Goal: Entertainment & Leisure: Browse casually

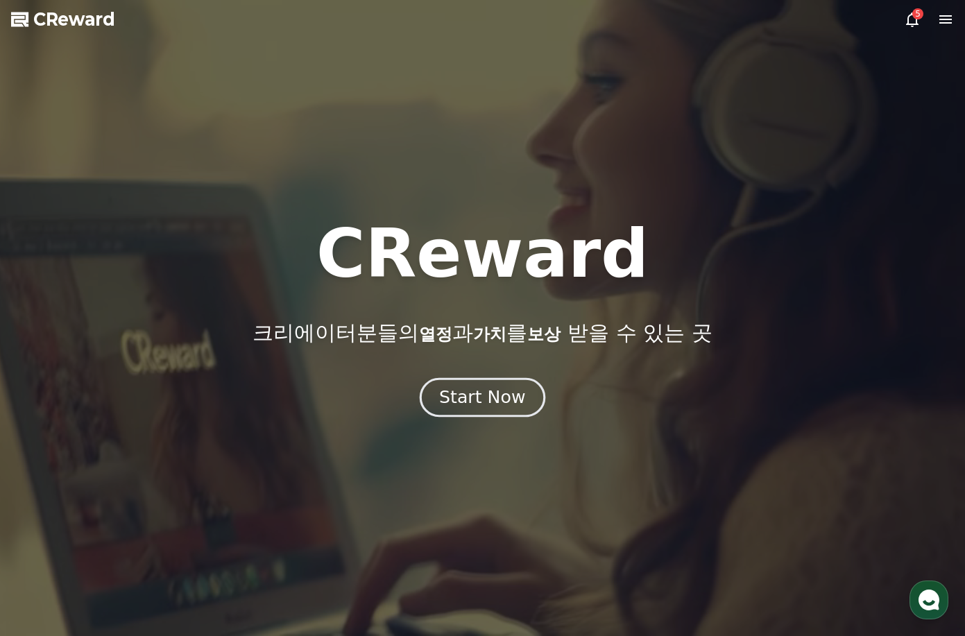
click at [504, 391] on div "Start Now" at bounding box center [482, 398] width 86 height 24
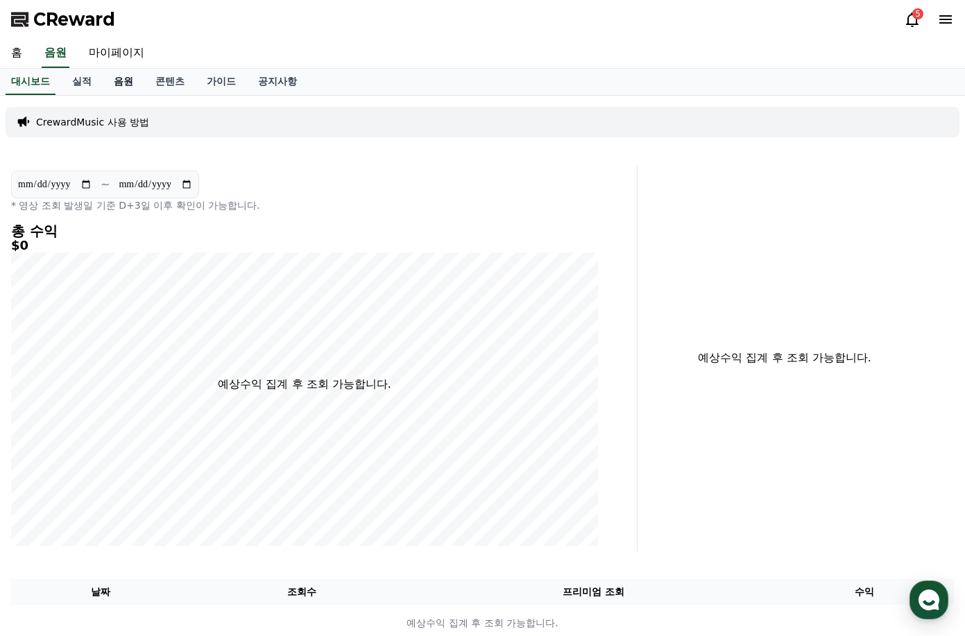
click at [126, 79] on link "음원" at bounding box center [124, 82] width 42 height 26
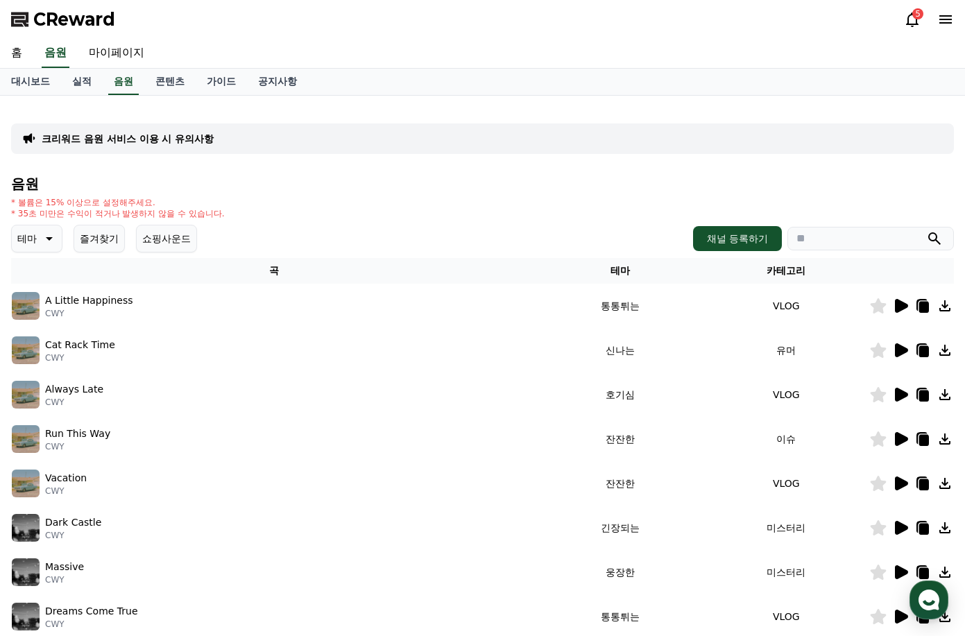
click at [113, 237] on button "즐겨찾기" at bounding box center [99, 239] width 51 height 28
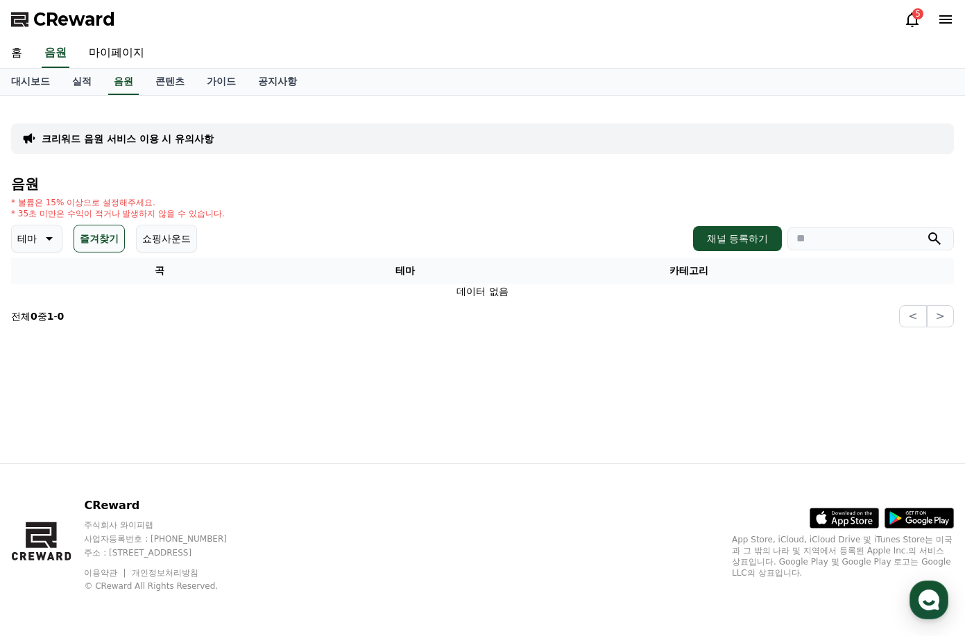
click at [37, 235] on button "테마" at bounding box center [36, 239] width 51 height 28
click at [267, 219] on div "음원 * 볼륨은 15% 이상으로 설정해주세요. * 35초 미만은 수익이 적거나 발생하지 않을 수 있습니다. 테마 테마 전체 환상적인 호기심 어…" at bounding box center [482, 251] width 943 height 151
click at [41, 240] on icon at bounding box center [48, 238] width 17 height 17
click at [42, 239] on icon at bounding box center [48, 238] width 17 height 17
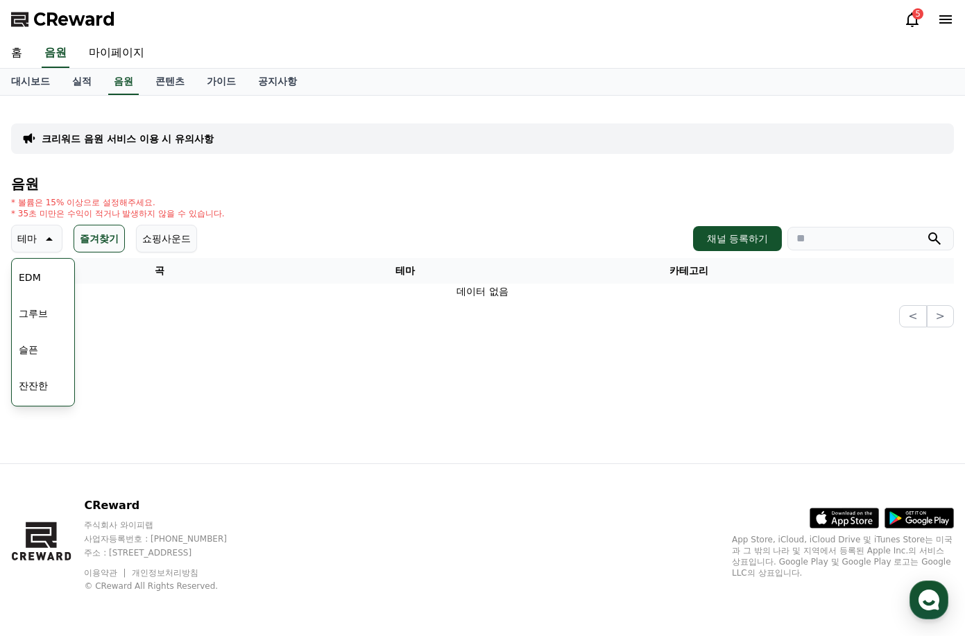
click at [33, 382] on button "잔잔한" at bounding box center [33, 386] width 40 height 31
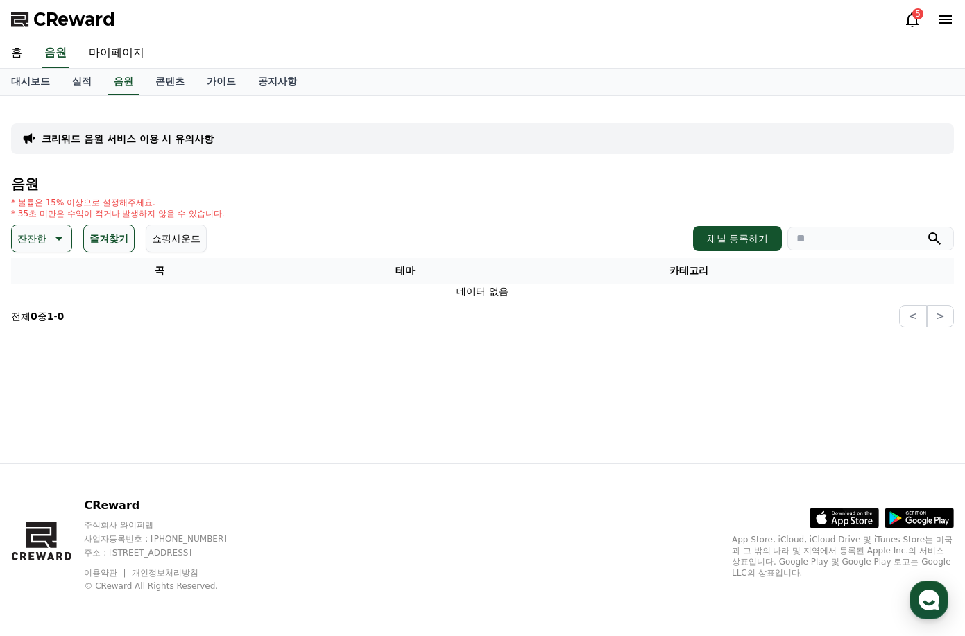
click at [54, 240] on icon at bounding box center [57, 238] width 17 height 17
click at [40, 269] on button "전체" at bounding box center [28, 275] width 31 height 31
click at [40, 241] on icon at bounding box center [48, 238] width 17 height 17
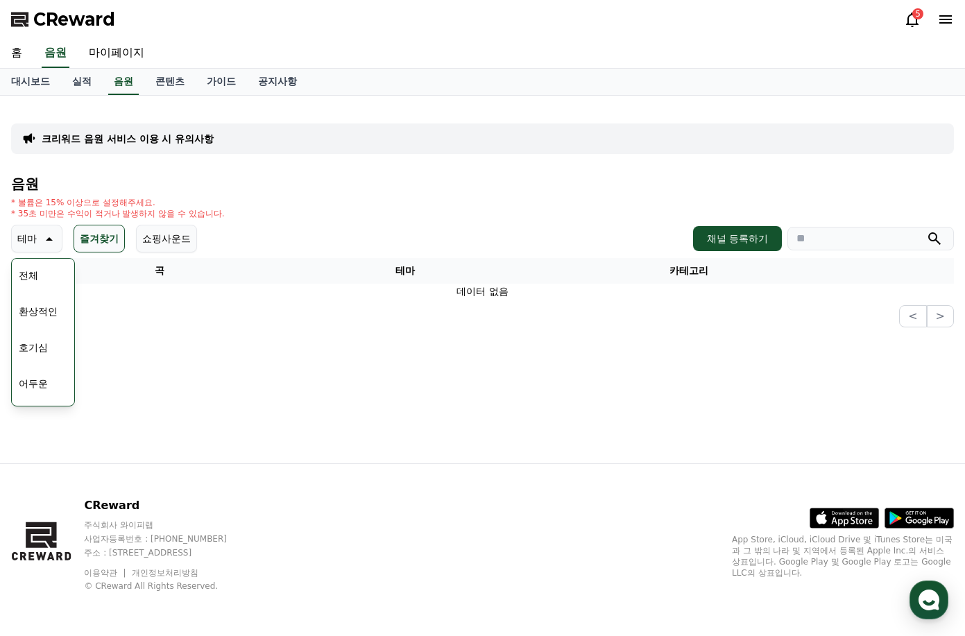
click at [28, 269] on button "전체" at bounding box center [28, 275] width 31 height 31
click at [200, 321] on section "전체 0 중 1 - 0 < >" at bounding box center [482, 316] width 943 height 22
click at [83, 19] on span "CReward" at bounding box center [74, 19] width 82 height 22
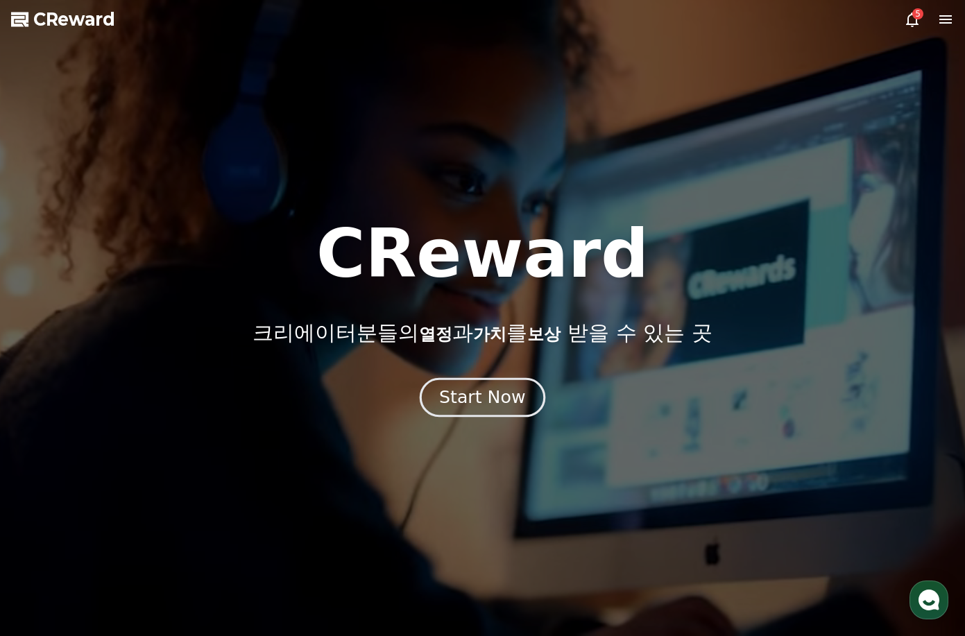
click at [457, 390] on div "Start Now" at bounding box center [482, 398] width 86 height 24
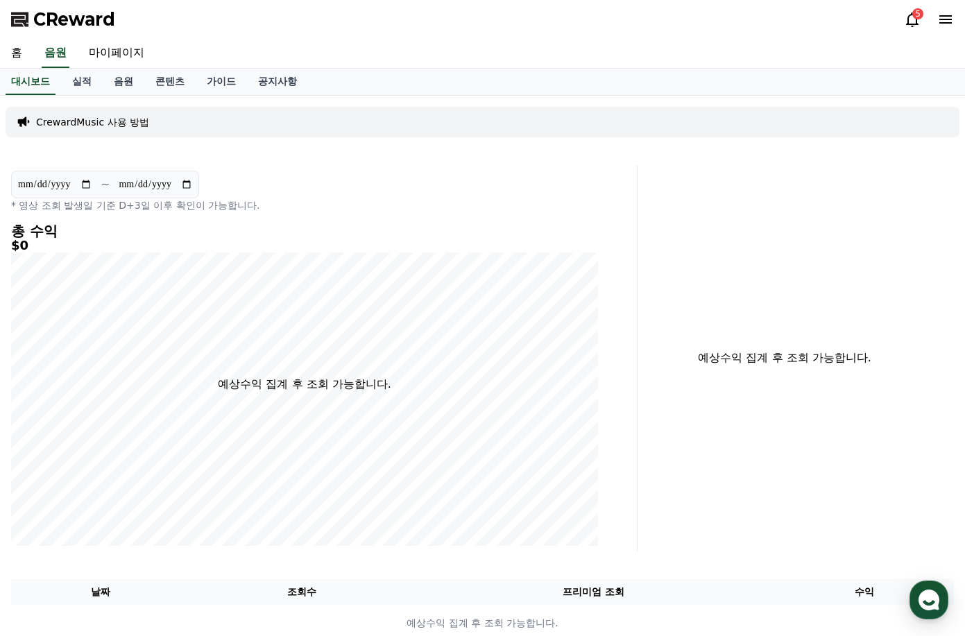
click at [915, 17] on div "5" at bounding box center [918, 13] width 11 height 11
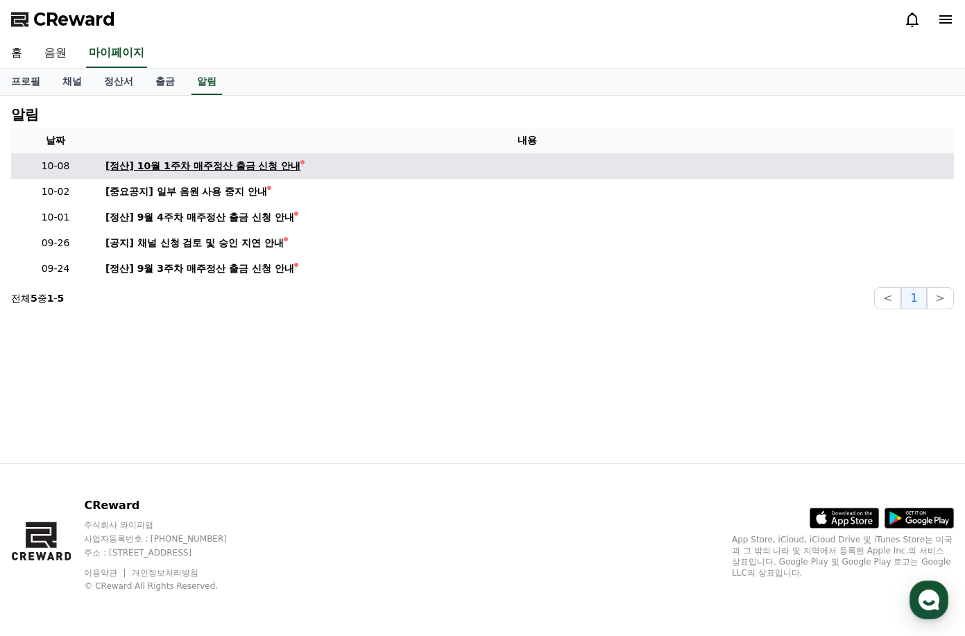
click at [238, 164] on div "[정산] 10월 1주차 매주정산 출금 신청 안내" at bounding box center [202, 166] width 195 height 15
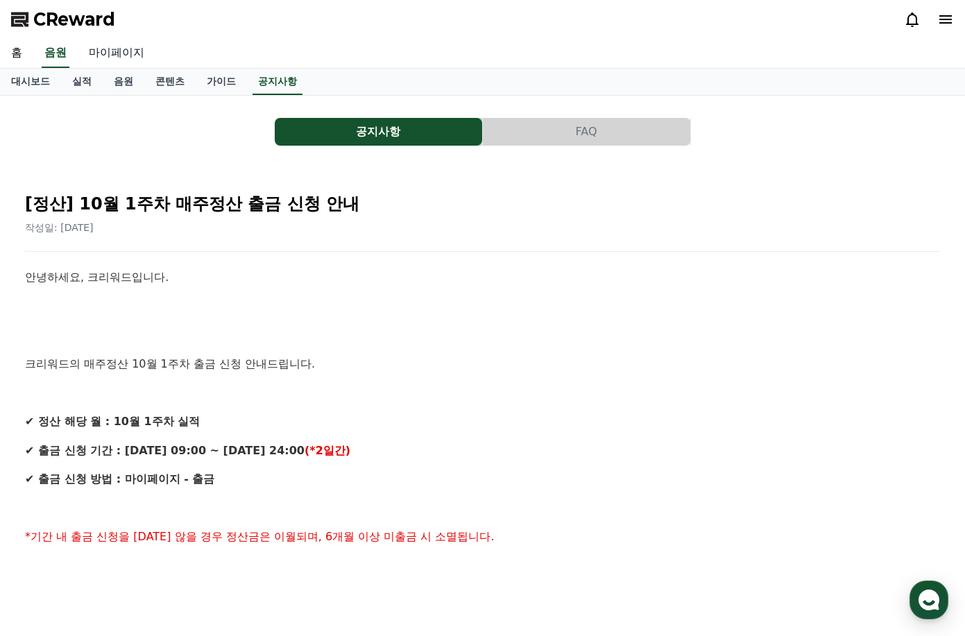
click at [116, 55] on link "마이페이지" at bounding box center [117, 53] width 78 height 29
select select "**********"
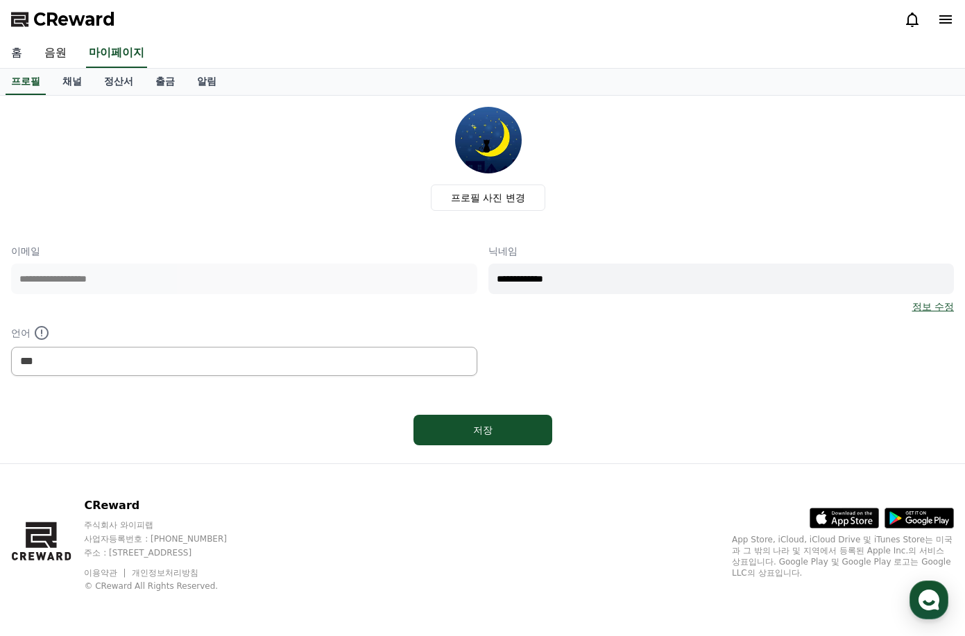
click at [16, 53] on link "홈" at bounding box center [16, 53] width 33 height 29
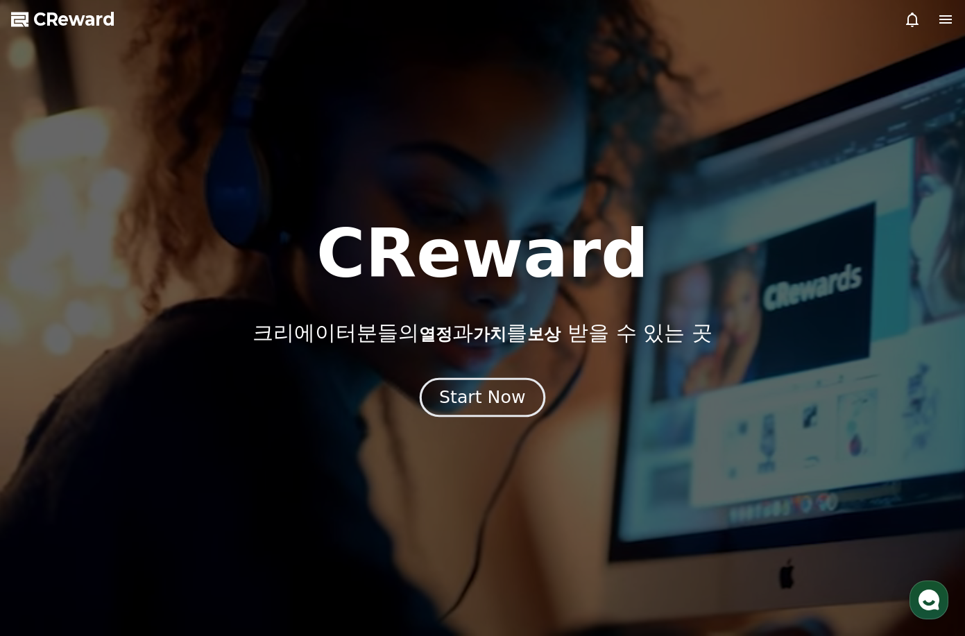
click at [484, 392] on div "Start Now" at bounding box center [482, 398] width 86 height 24
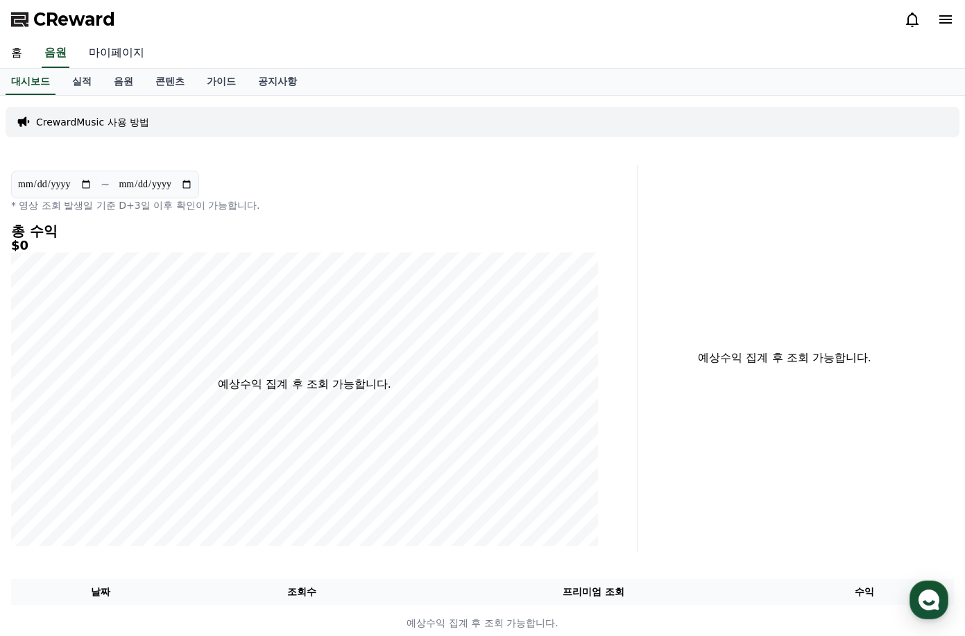
click at [96, 53] on link "마이페이지" at bounding box center [117, 53] width 78 height 29
select select "**********"
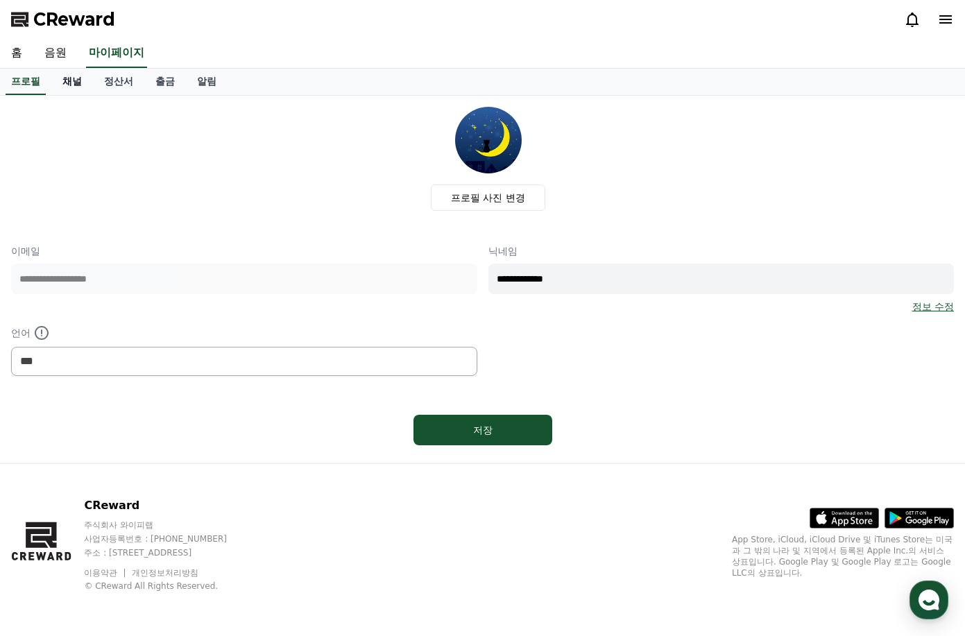
click at [67, 78] on link "채널" at bounding box center [72, 82] width 42 height 26
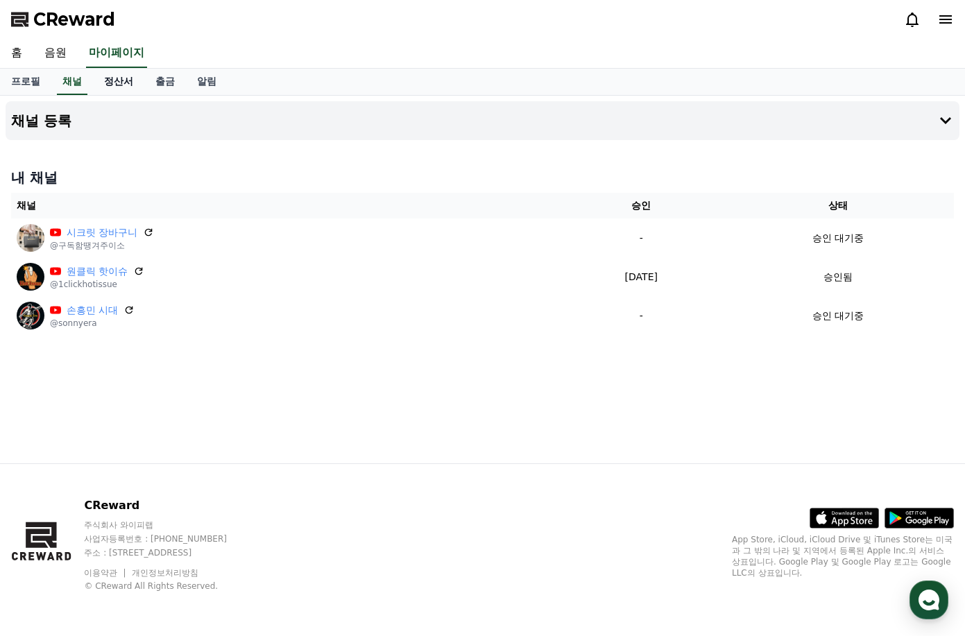
click at [113, 81] on link "정산서" at bounding box center [118, 82] width 51 height 26
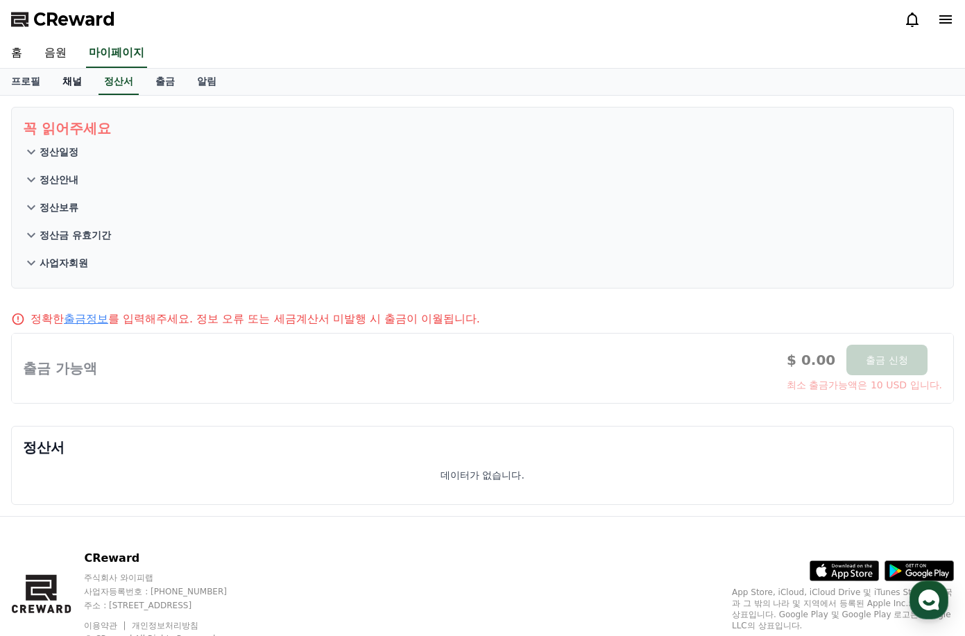
click at [74, 81] on link "채널" at bounding box center [72, 82] width 42 height 26
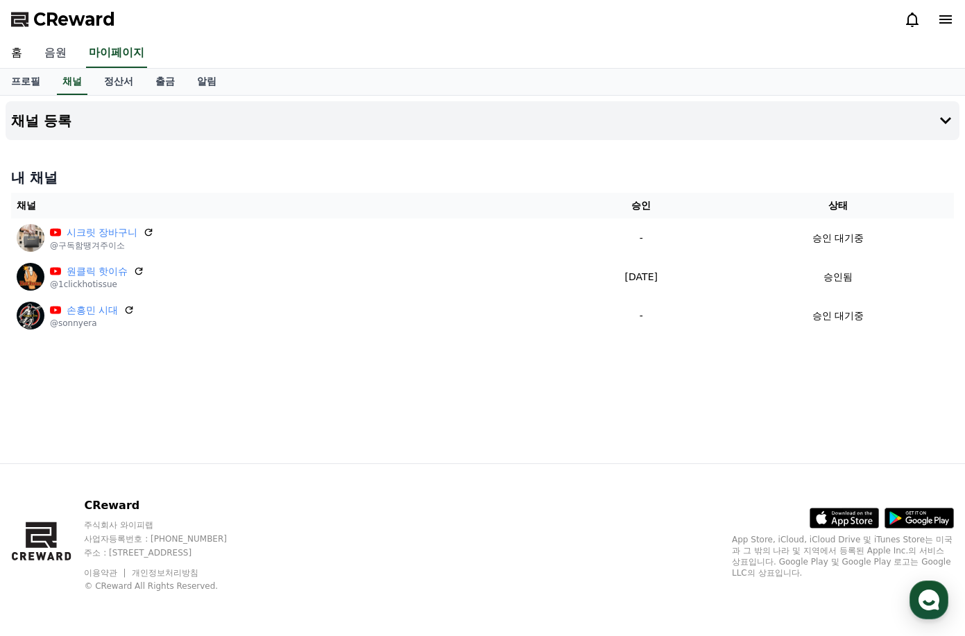
click at [59, 53] on link "음원" at bounding box center [55, 53] width 44 height 29
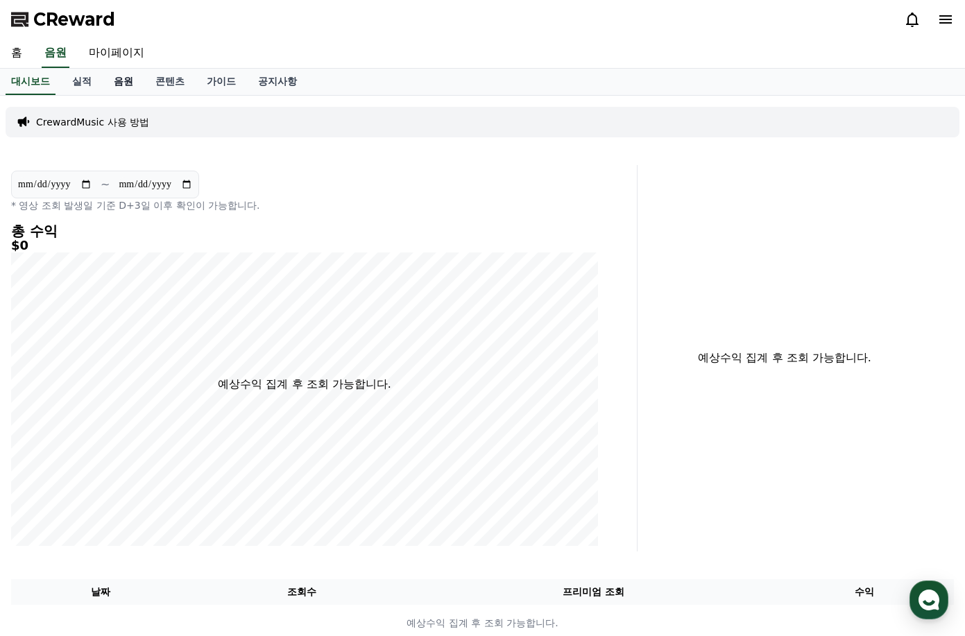
click at [128, 81] on link "음원" at bounding box center [124, 82] width 42 height 26
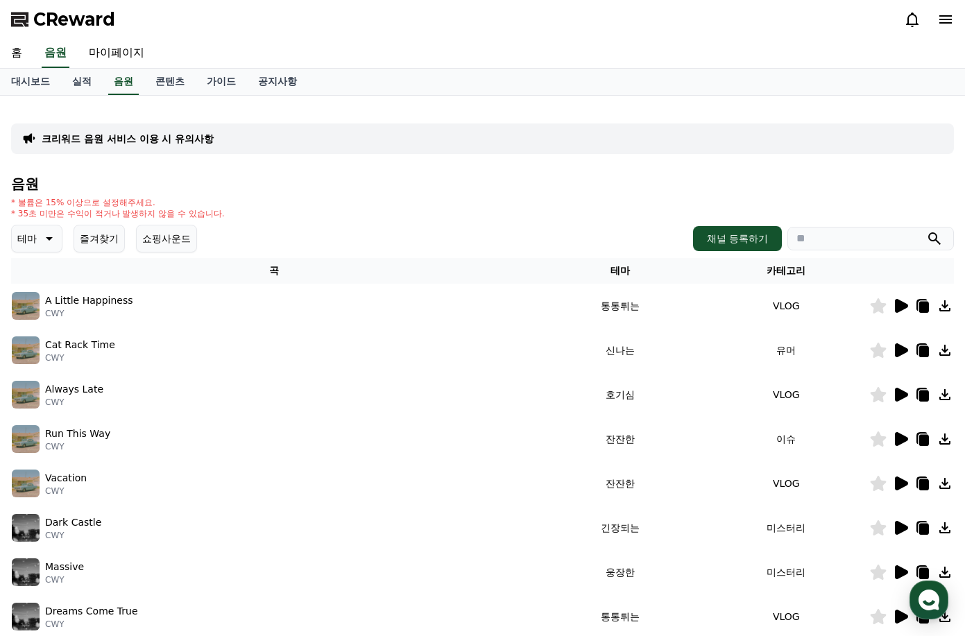
click at [51, 238] on icon at bounding box center [49, 238] width 7 height 3
click at [35, 314] on button "잔잔한" at bounding box center [33, 313] width 40 height 31
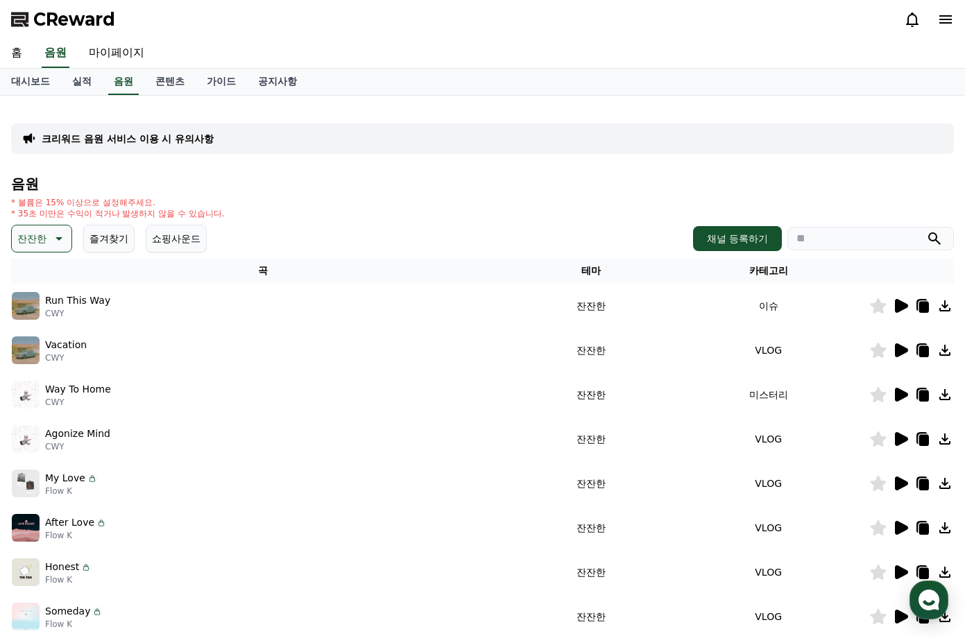
click at [62, 237] on icon at bounding box center [59, 238] width 7 height 3
click at [35, 350] on button "귀여운" at bounding box center [33, 353] width 40 height 31
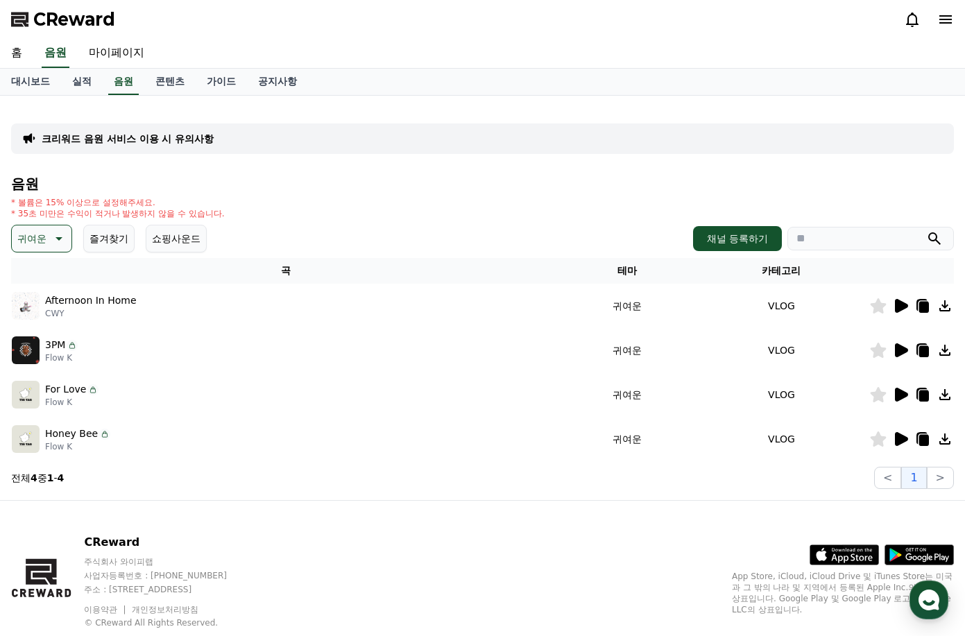
click at [75, 312] on p "CWY" at bounding box center [91, 313] width 92 height 11
click at [895, 304] on icon at bounding box center [901, 306] width 17 height 17
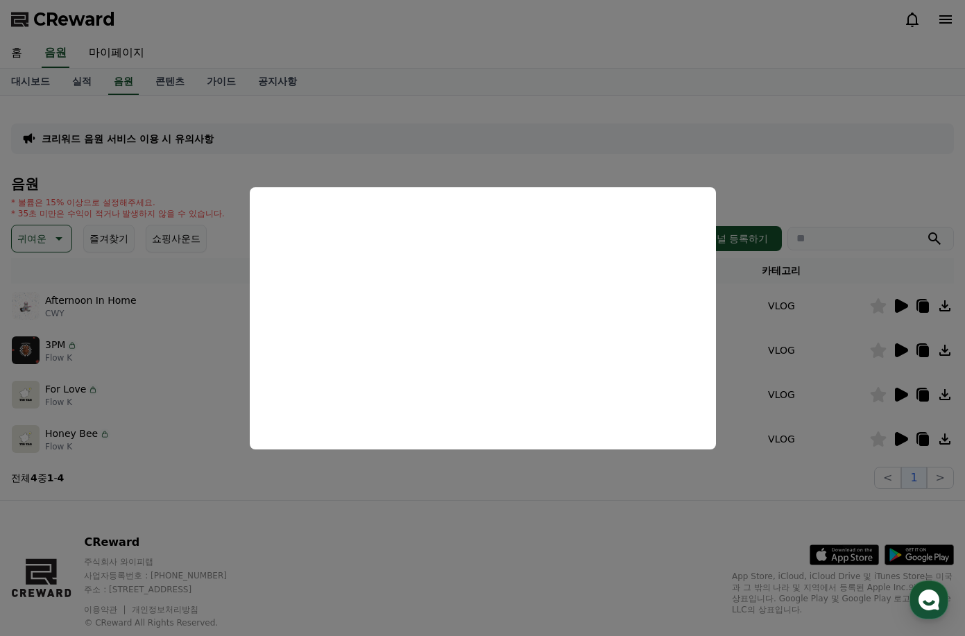
click at [775, 190] on button "close modal" at bounding box center [482, 318] width 965 height 636
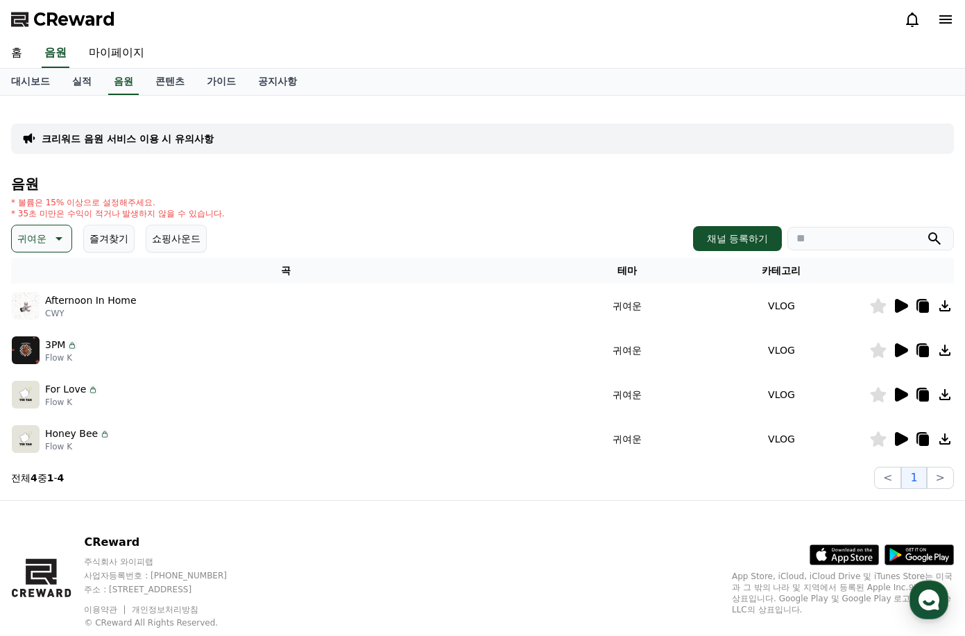
click at [904, 345] on icon at bounding box center [901, 350] width 17 height 17
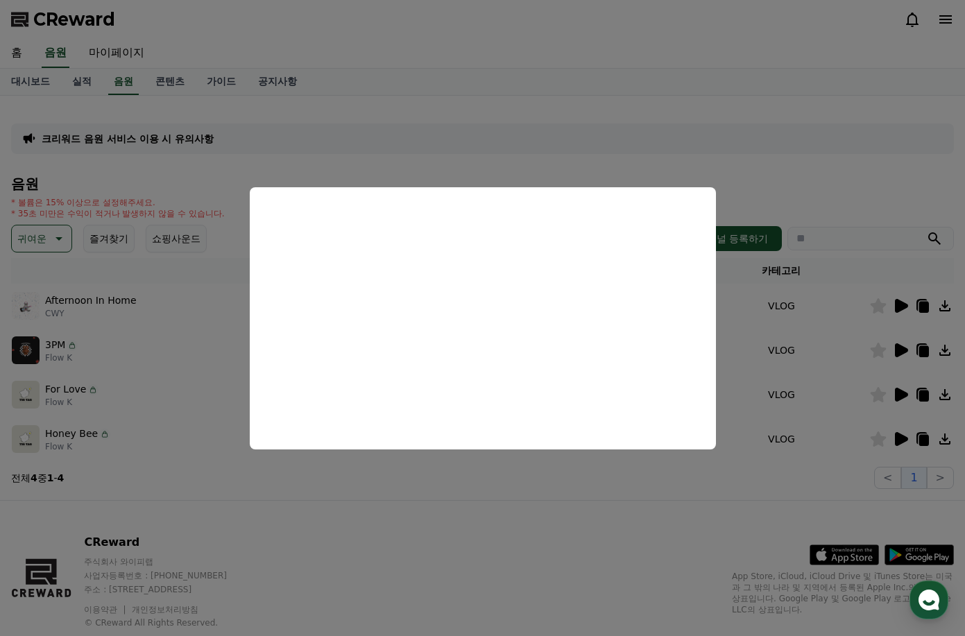
click at [778, 187] on button "close modal" at bounding box center [482, 318] width 965 height 636
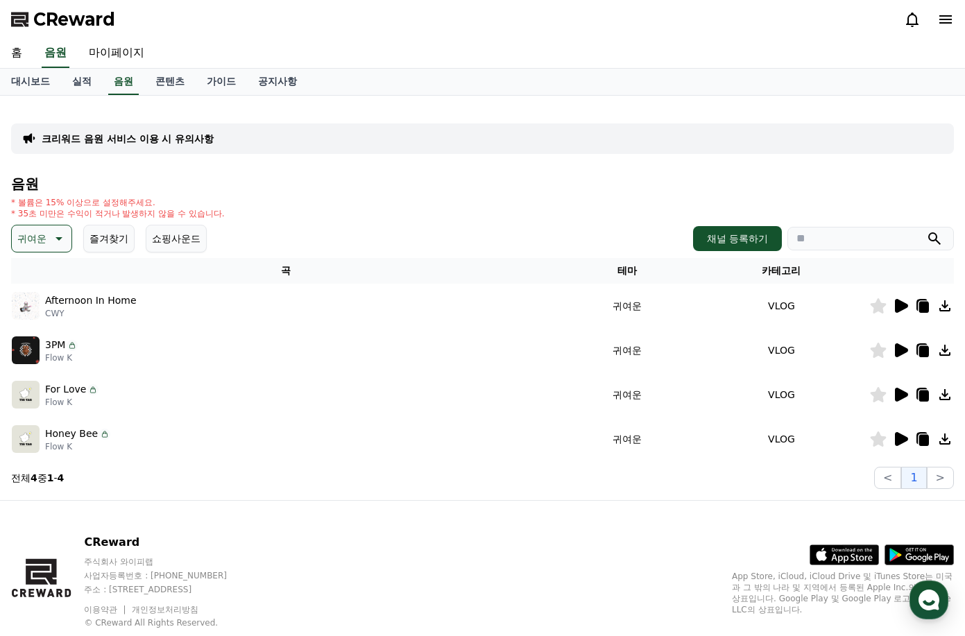
click at [899, 396] on icon at bounding box center [901, 395] width 13 height 14
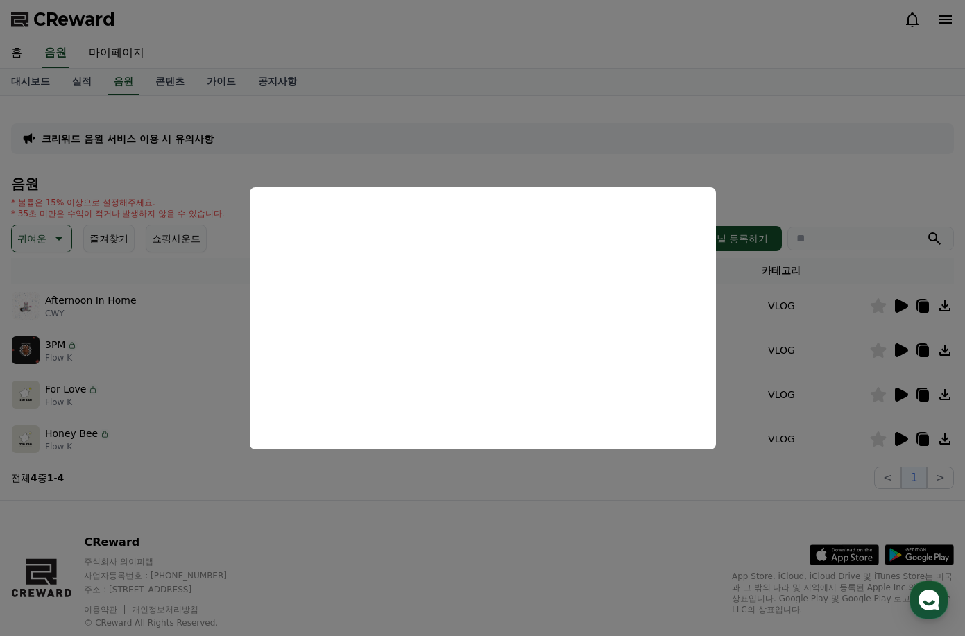
click at [514, 169] on button "close modal" at bounding box center [482, 318] width 965 height 636
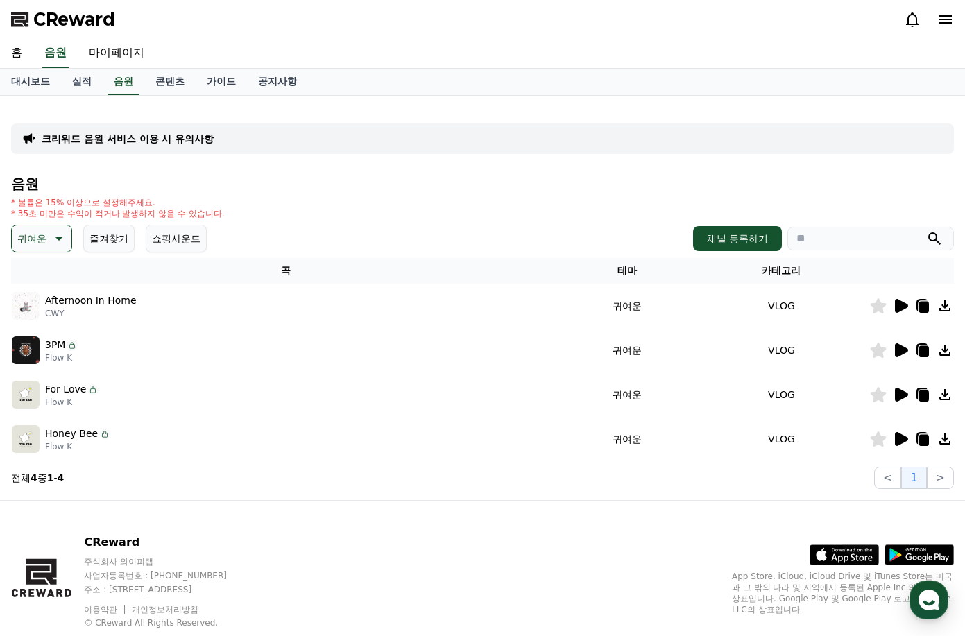
click at [895, 393] on icon at bounding box center [901, 395] width 17 height 17
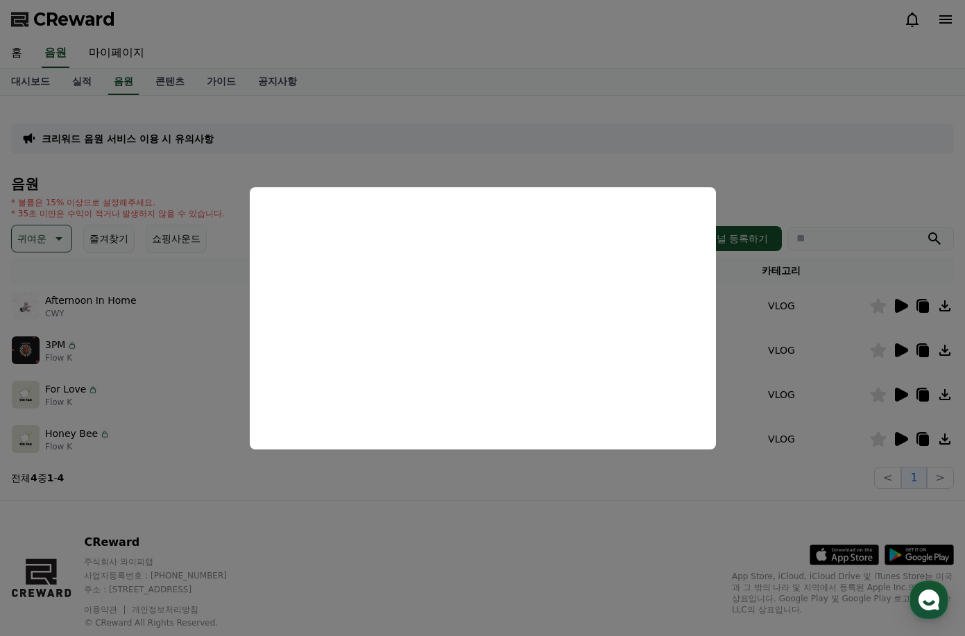
click at [695, 169] on button "close modal" at bounding box center [482, 318] width 965 height 636
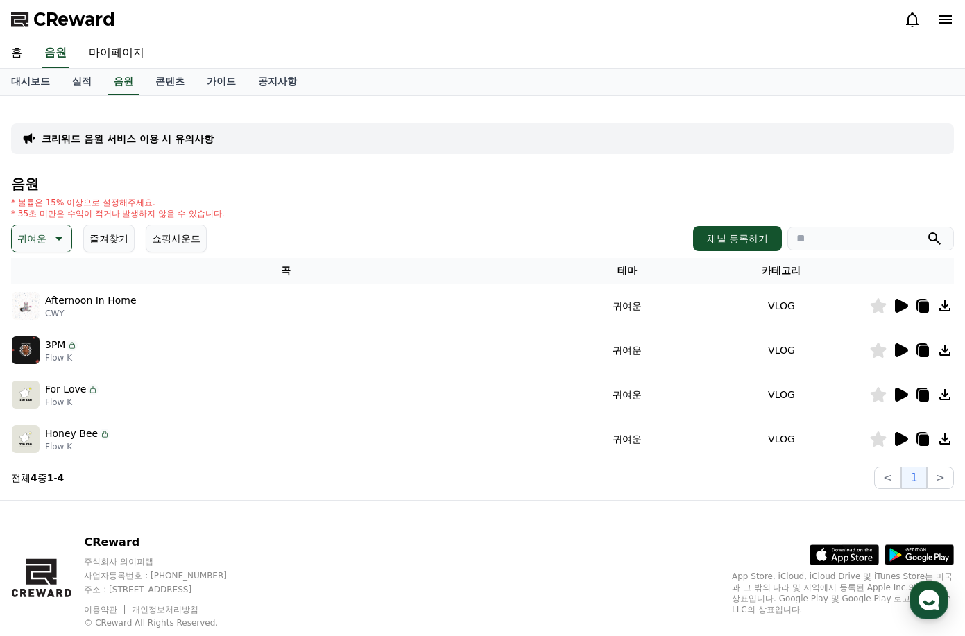
click at [898, 436] on icon at bounding box center [901, 439] width 13 height 14
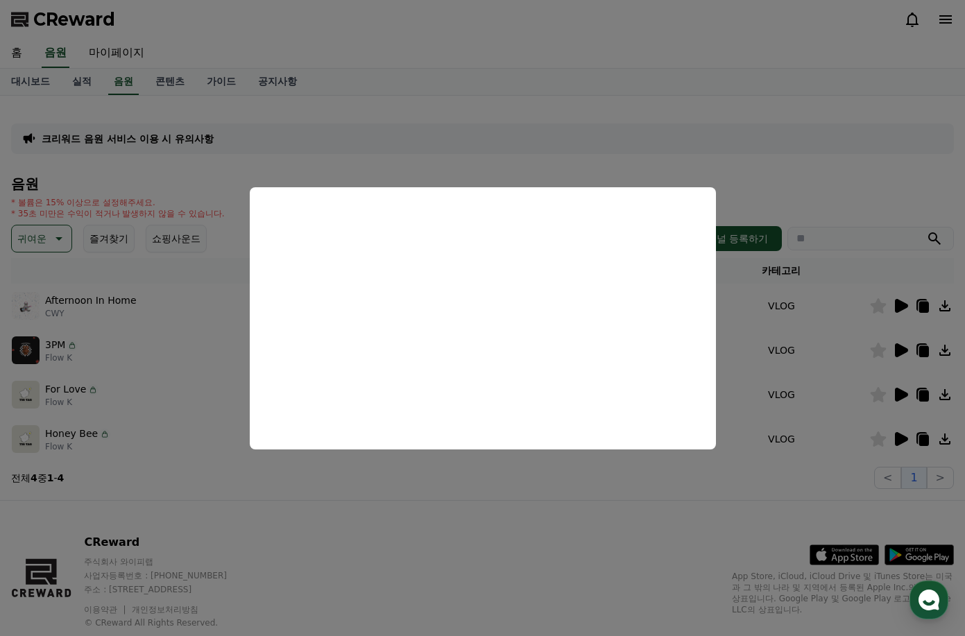
click at [589, 157] on button "close modal" at bounding box center [482, 318] width 965 height 636
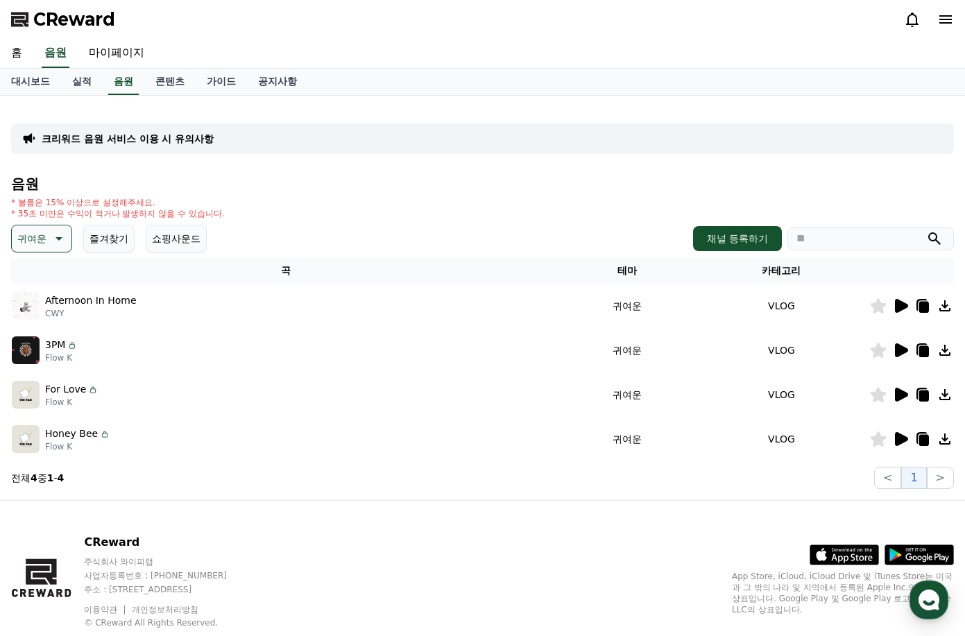
click at [899, 398] on icon at bounding box center [901, 395] width 13 height 14
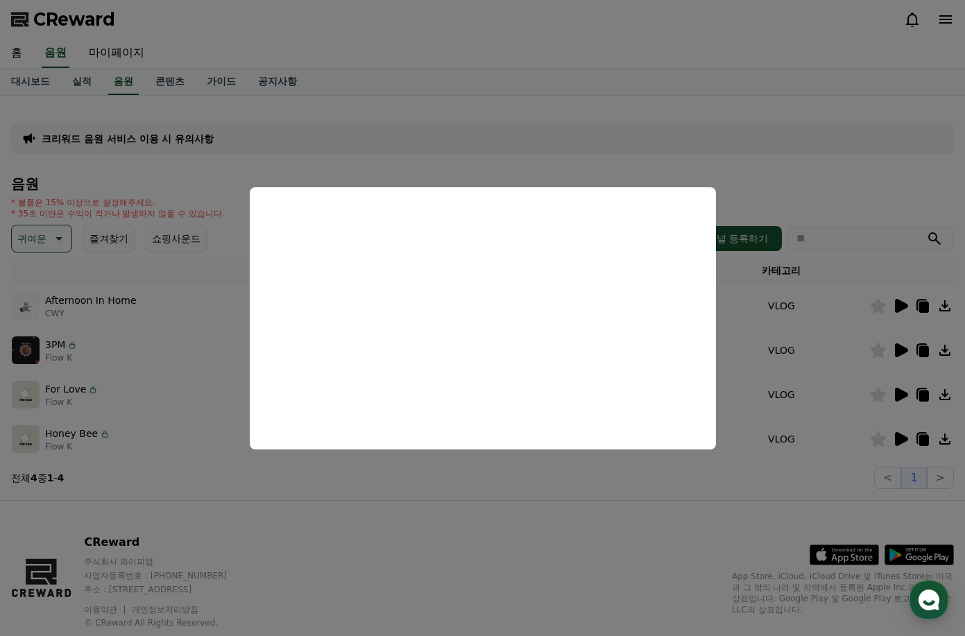
click at [622, 174] on button "close modal" at bounding box center [482, 318] width 965 height 636
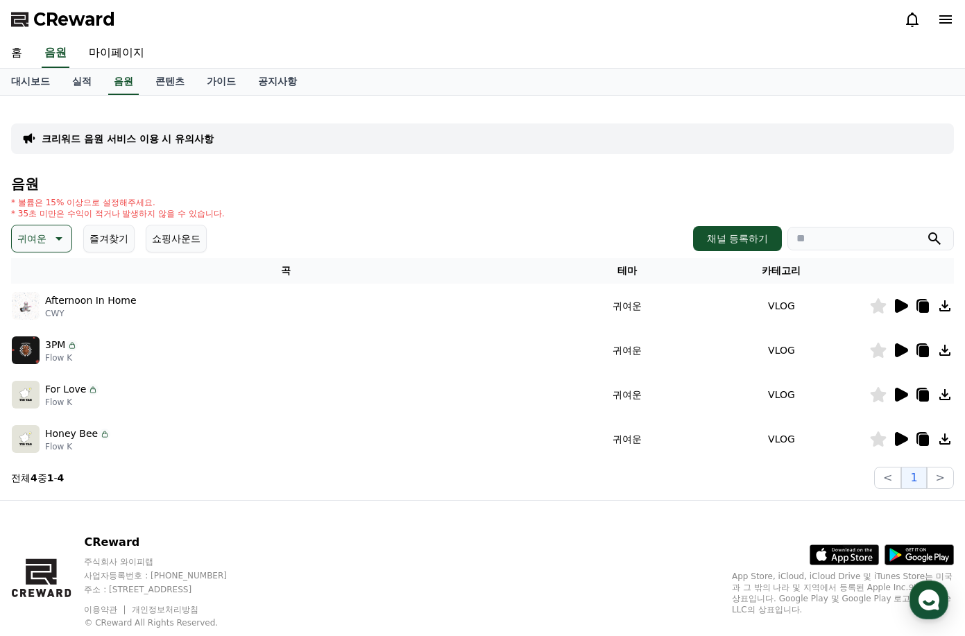
click at [879, 394] on icon at bounding box center [879, 394] width 16 height 15
click at [928, 394] on icon at bounding box center [925, 396] width 10 height 11
click at [927, 394] on icon at bounding box center [925, 396] width 10 height 11
click at [914, 394] on div at bounding box center [911, 395] width 83 height 17
click at [922, 396] on icon at bounding box center [925, 396] width 10 height 11
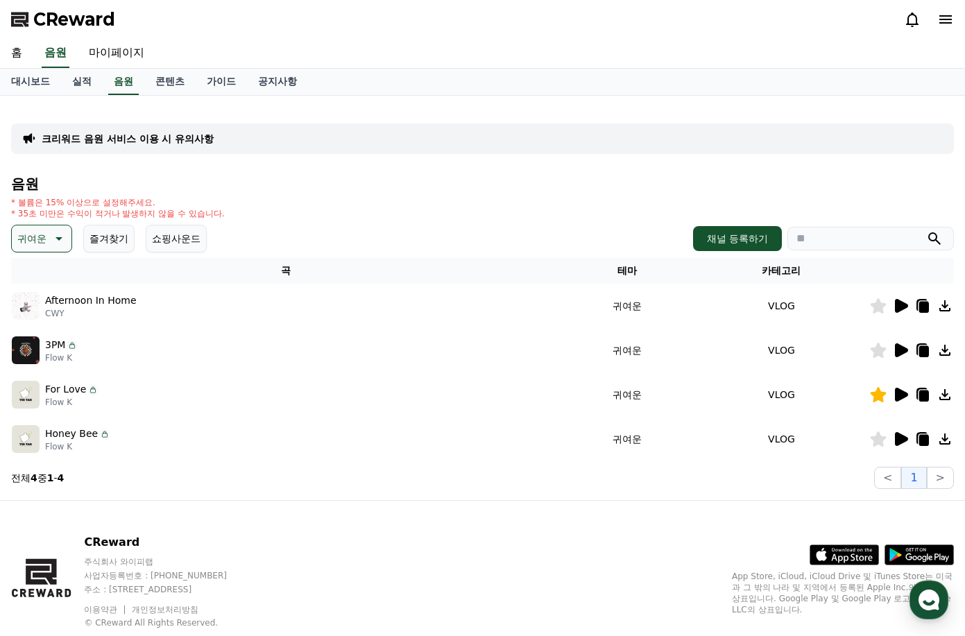
click at [924, 392] on icon at bounding box center [925, 396] width 10 height 11
click at [924, 396] on icon at bounding box center [925, 396] width 10 height 11
